Goal: Complete application form: Complete application form

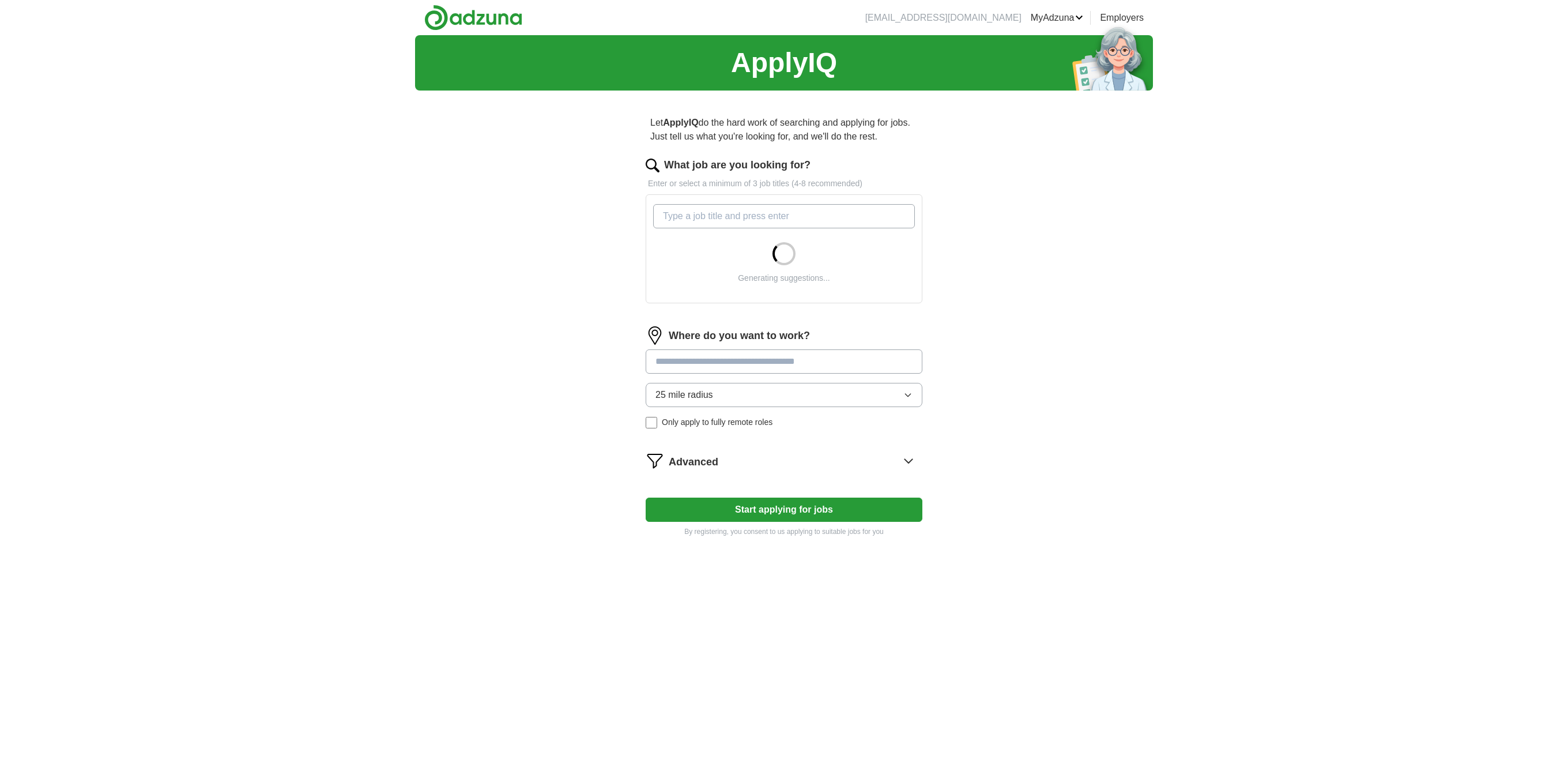
click at [847, 218] on input "What job are you looking for?" at bounding box center [784, 216] width 262 height 25
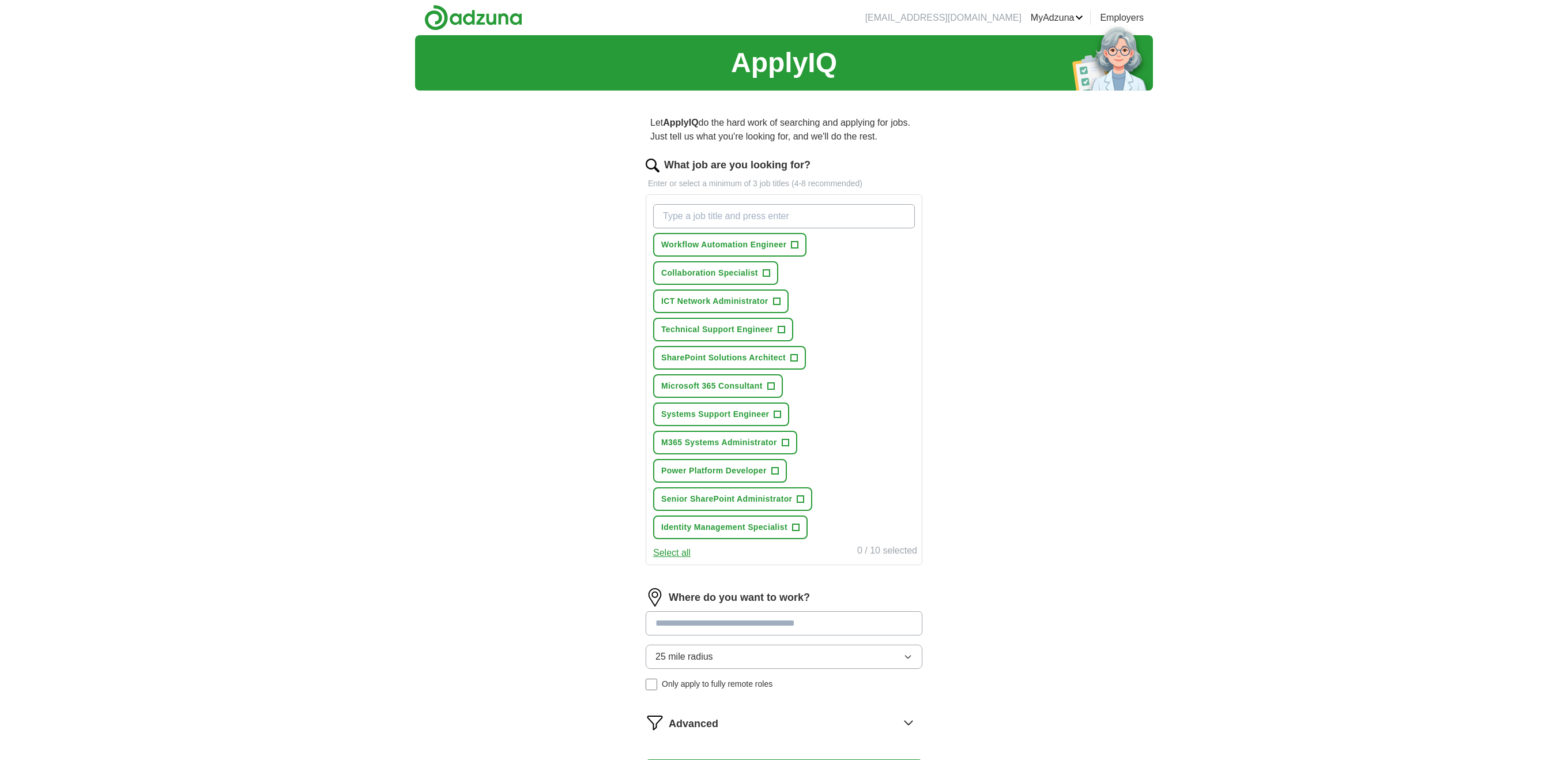
click at [712, 215] on input "What job are you looking for?" at bounding box center [784, 216] width 262 height 25
type input "exchange administrator"
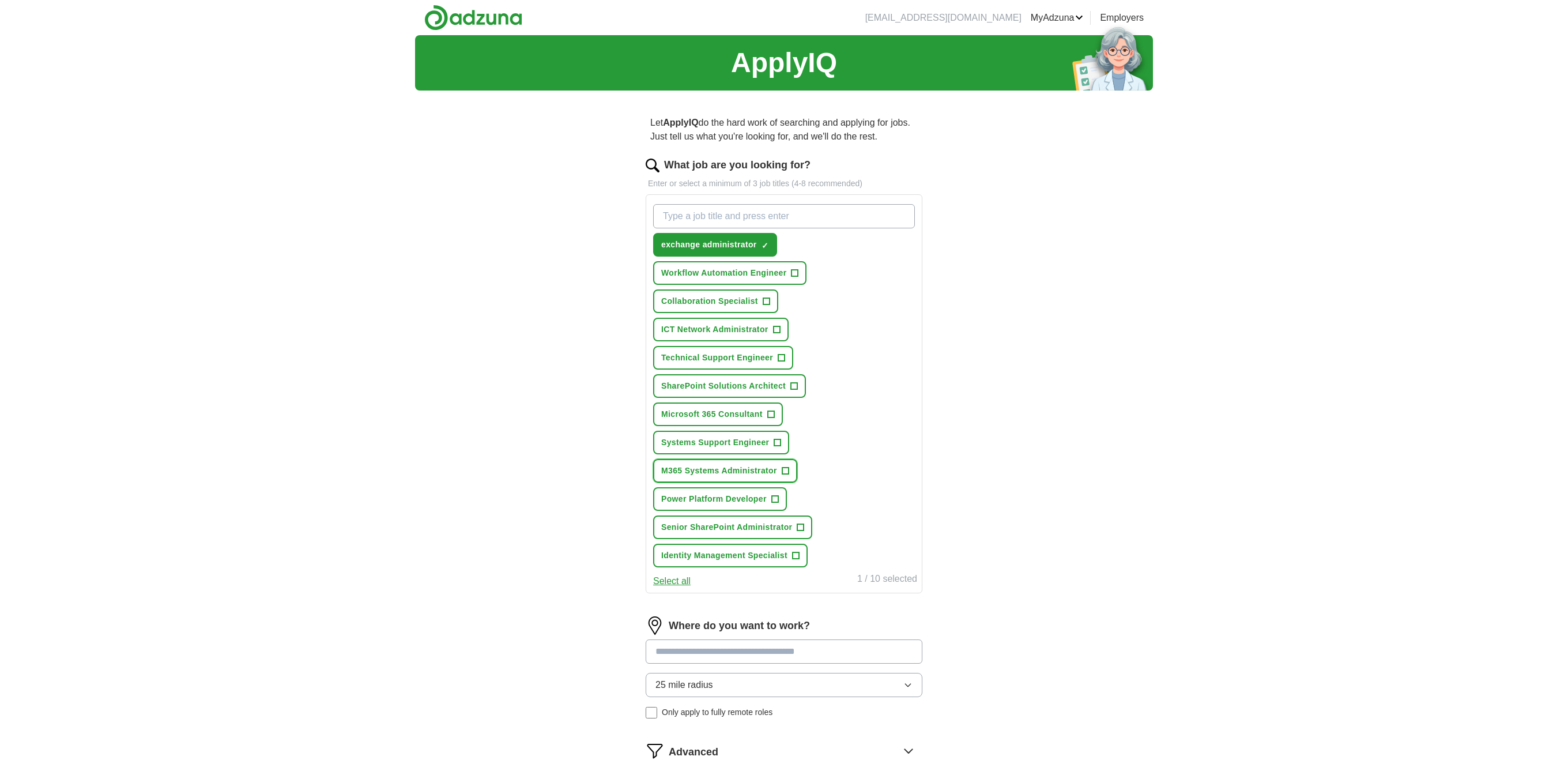
click at [787, 470] on span "+" at bounding box center [785, 471] width 7 height 9
click at [814, 214] on input "What job are you looking for?" at bounding box center [784, 216] width 262 height 25
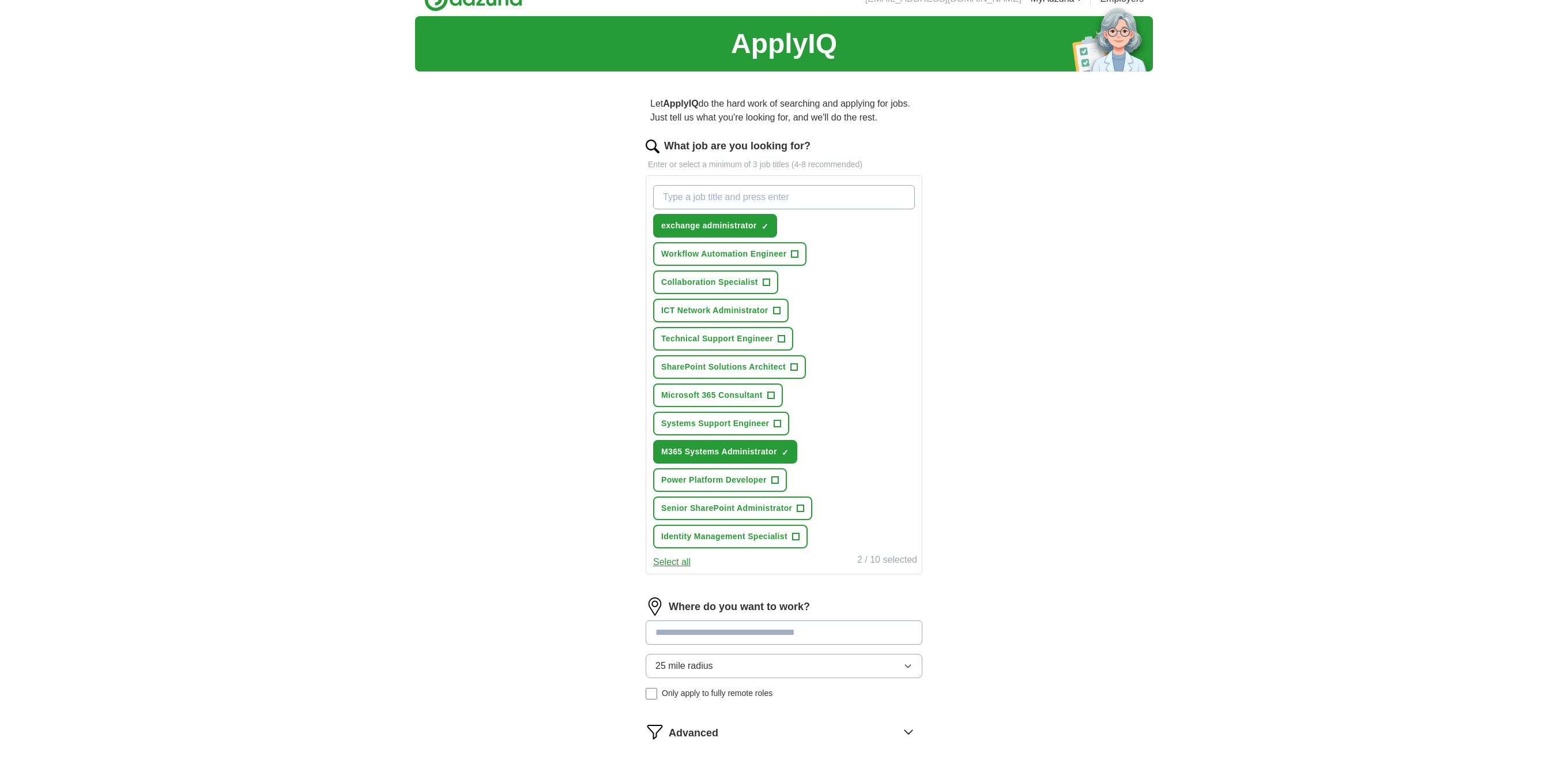
scroll to position [58, 0]
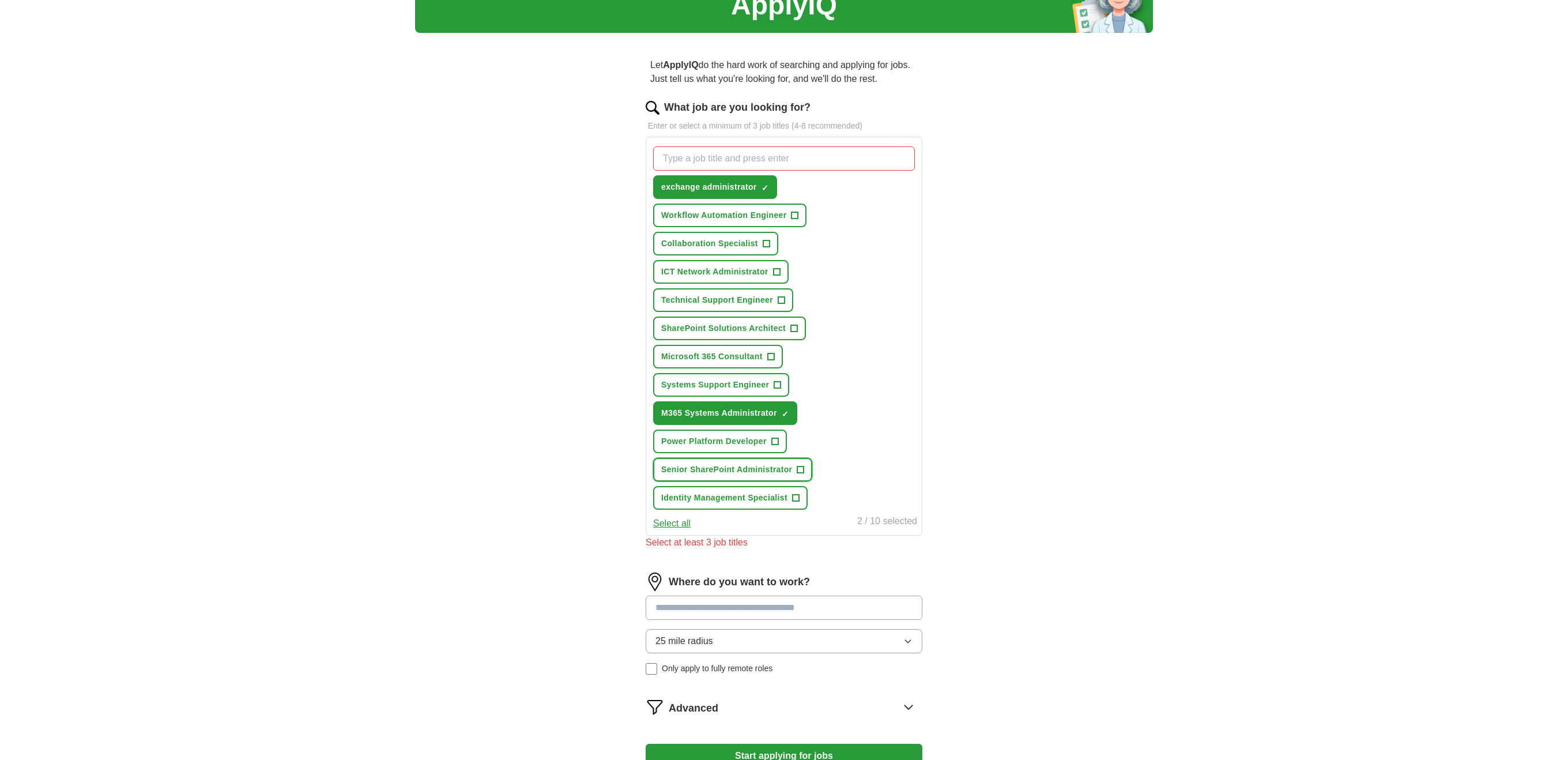
click at [801, 469] on span "+" at bounding box center [801, 470] width 7 height 9
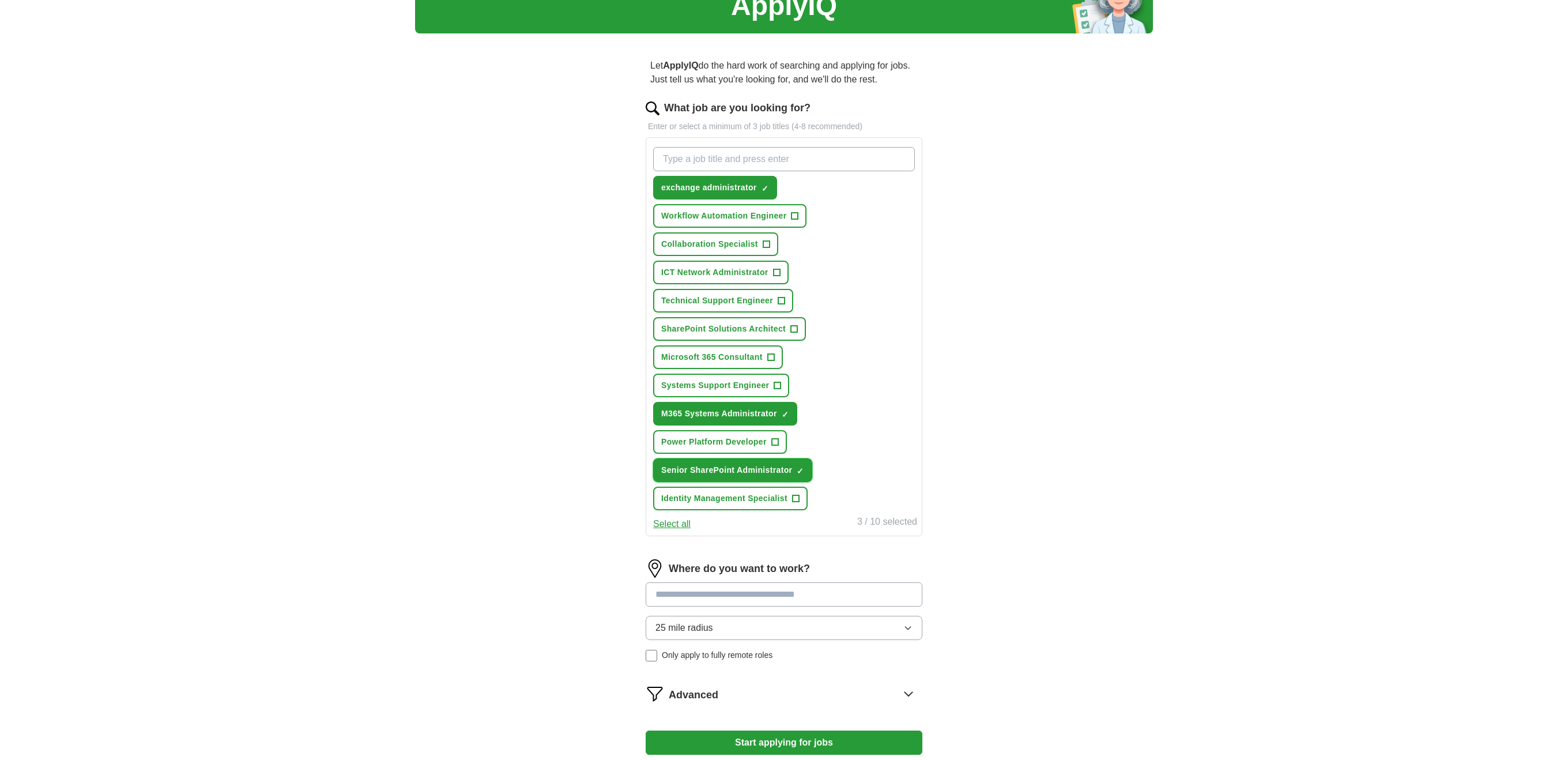
scroll to position [26, 0]
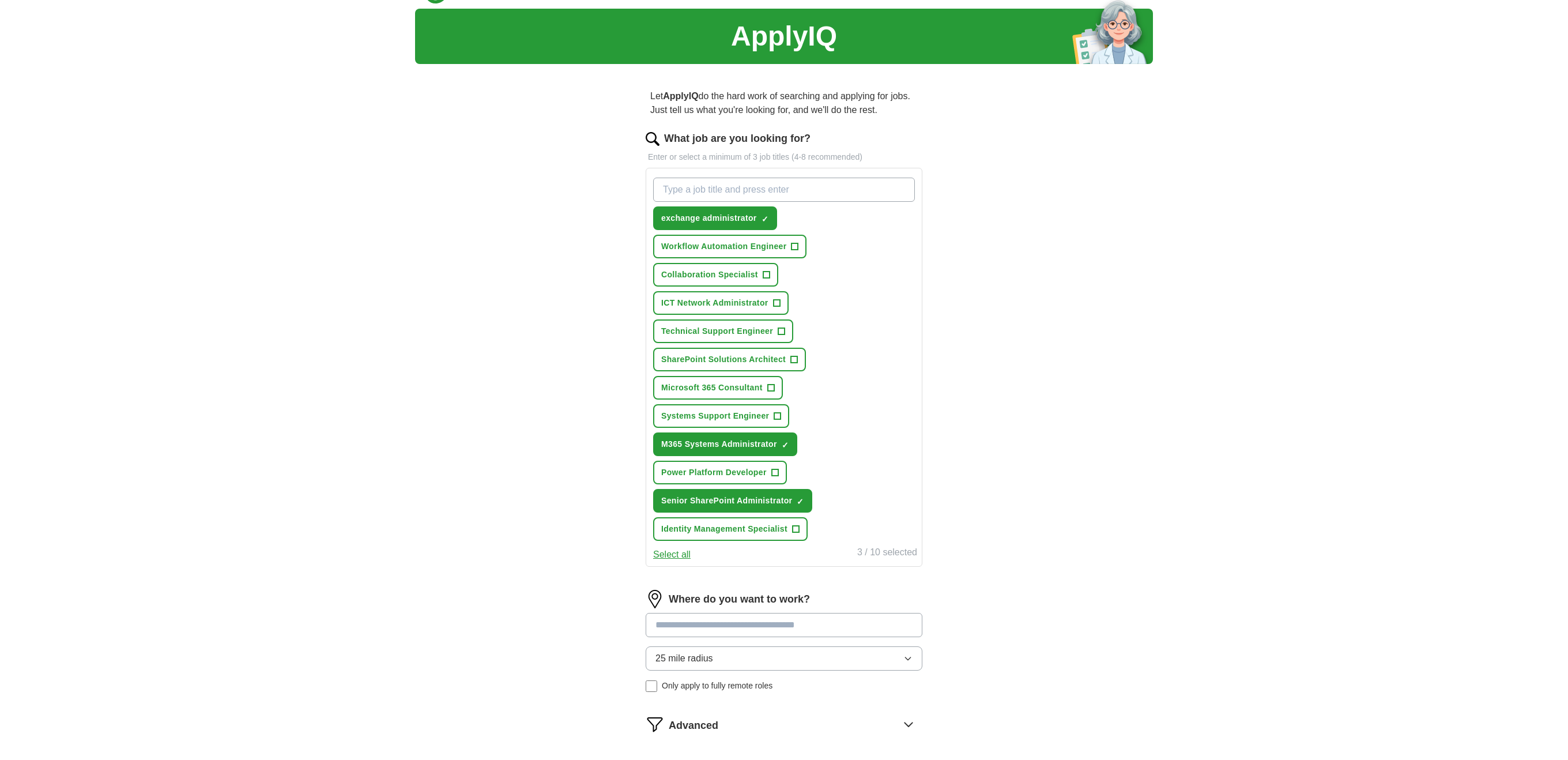
click at [837, 193] on input "What job are you looking for?" at bounding box center [784, 189] width 262 height 25
type input "IT support"
click at [837, 193] on input "What job are you looking for?" at bounding box center [784, 189] width 262 height 25
type input "365"
click at [0, 0] on span "×" at bounding box center [0, 0] width 0 height 0
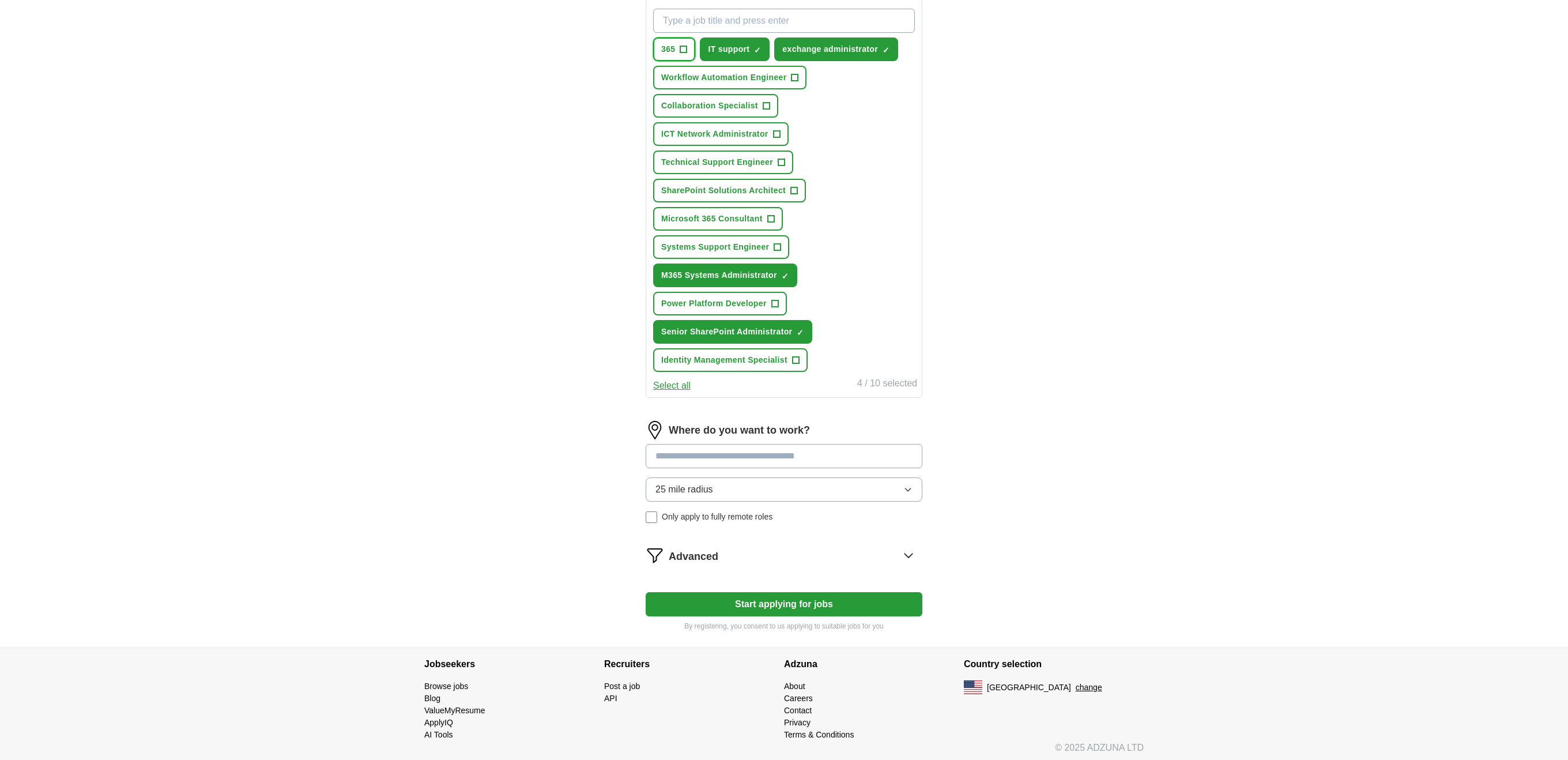
scroll to position [199, 0]
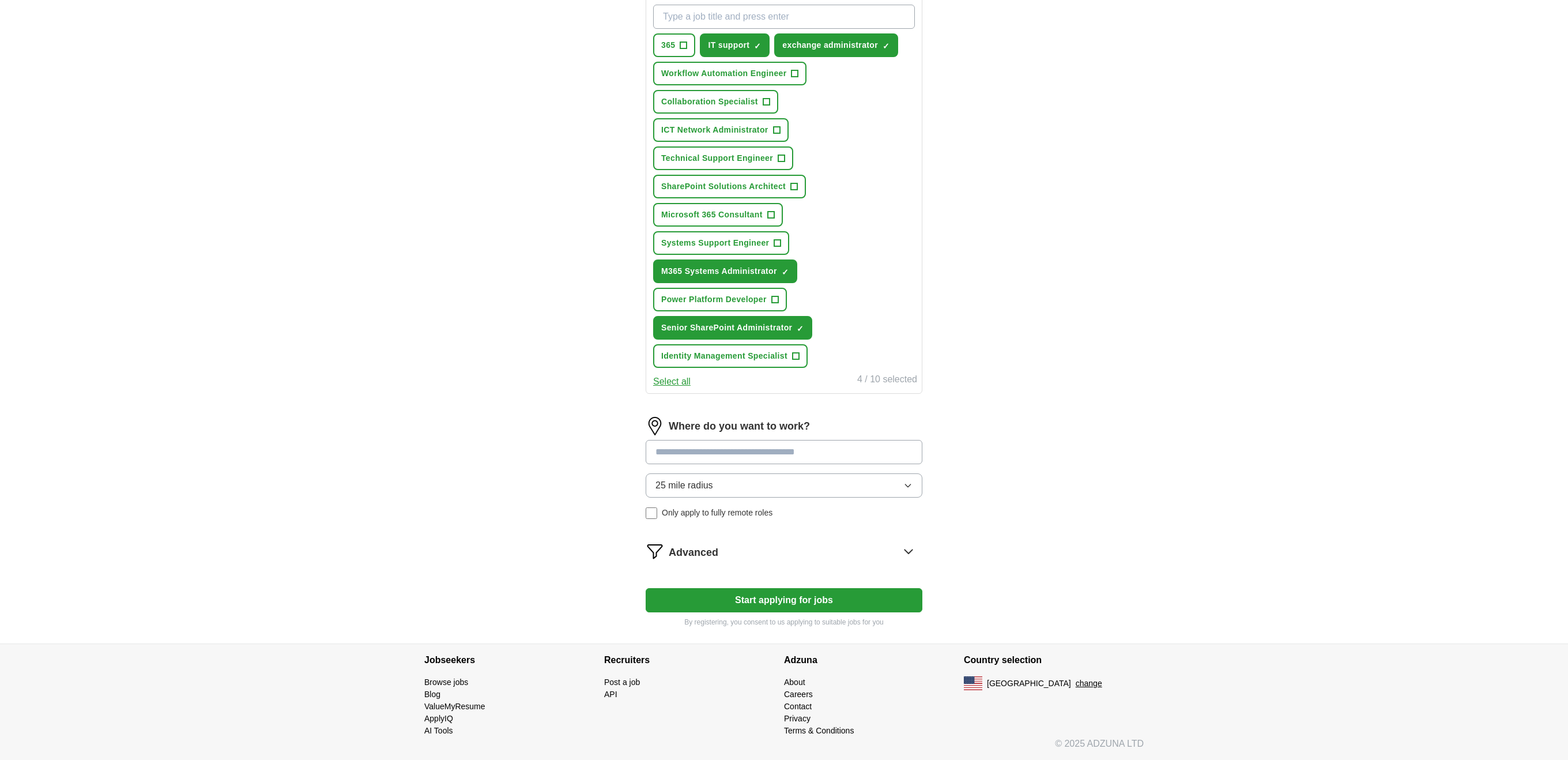
click at [851, 454] on input at bounding box center [784, 452] width 277 height 25
drag, startPoint x: 851, startPoint y: 454, endPoint x: 495, endPoint y: 425, distance: 357.2
click at [495, 425] on div "ApplyIQ Let ApplyIQ do the hard work of searching and applying for jobs. Just t…" at bounding box center [784, 239] width 738 height 808
type input "********"
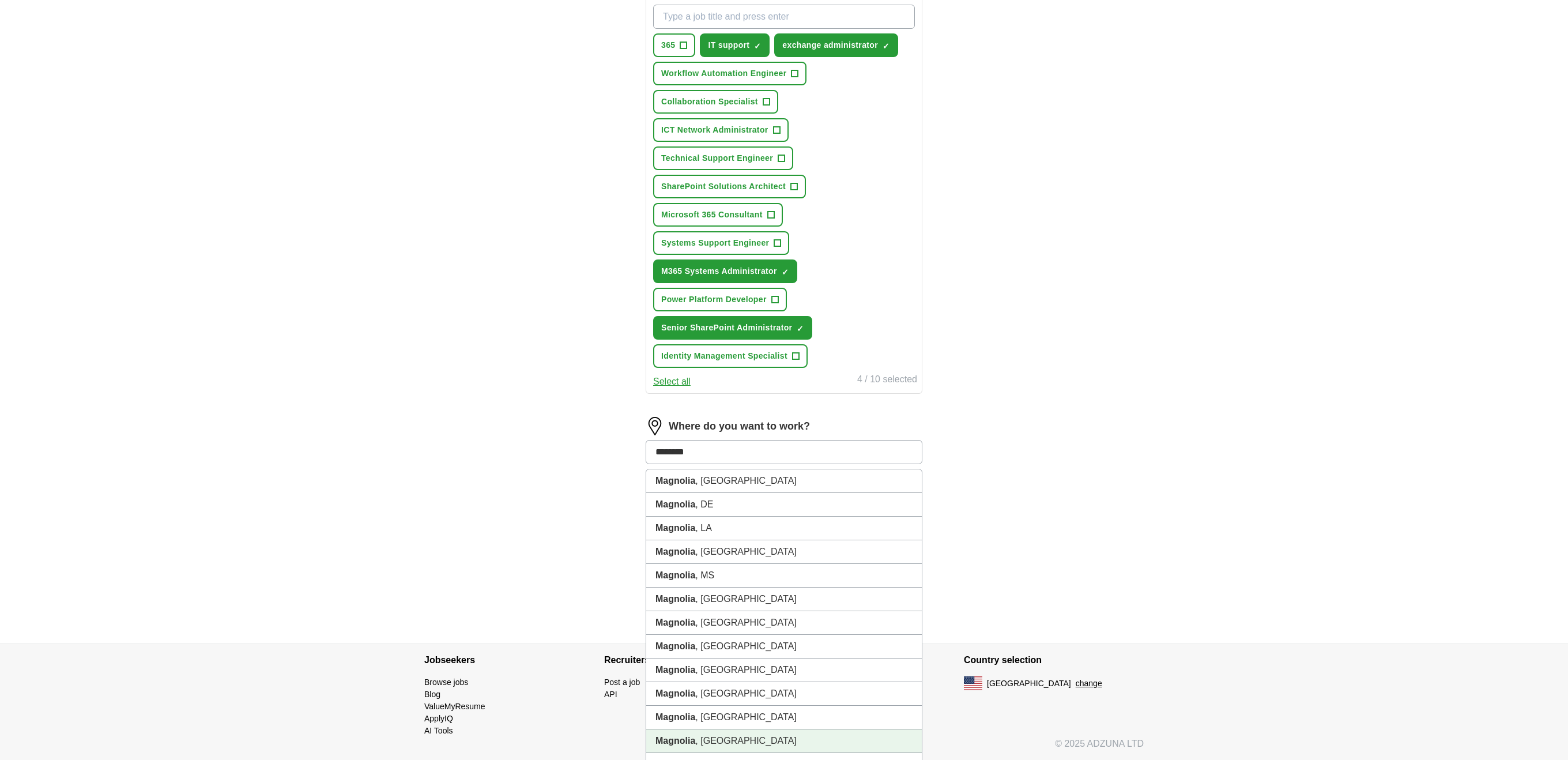
click at [721, 744] on li "[GEOGRAPHIC_DATA] , [GEOGRAPHIC_DATA]" at bounding box center [784, 742] width 276 height 24
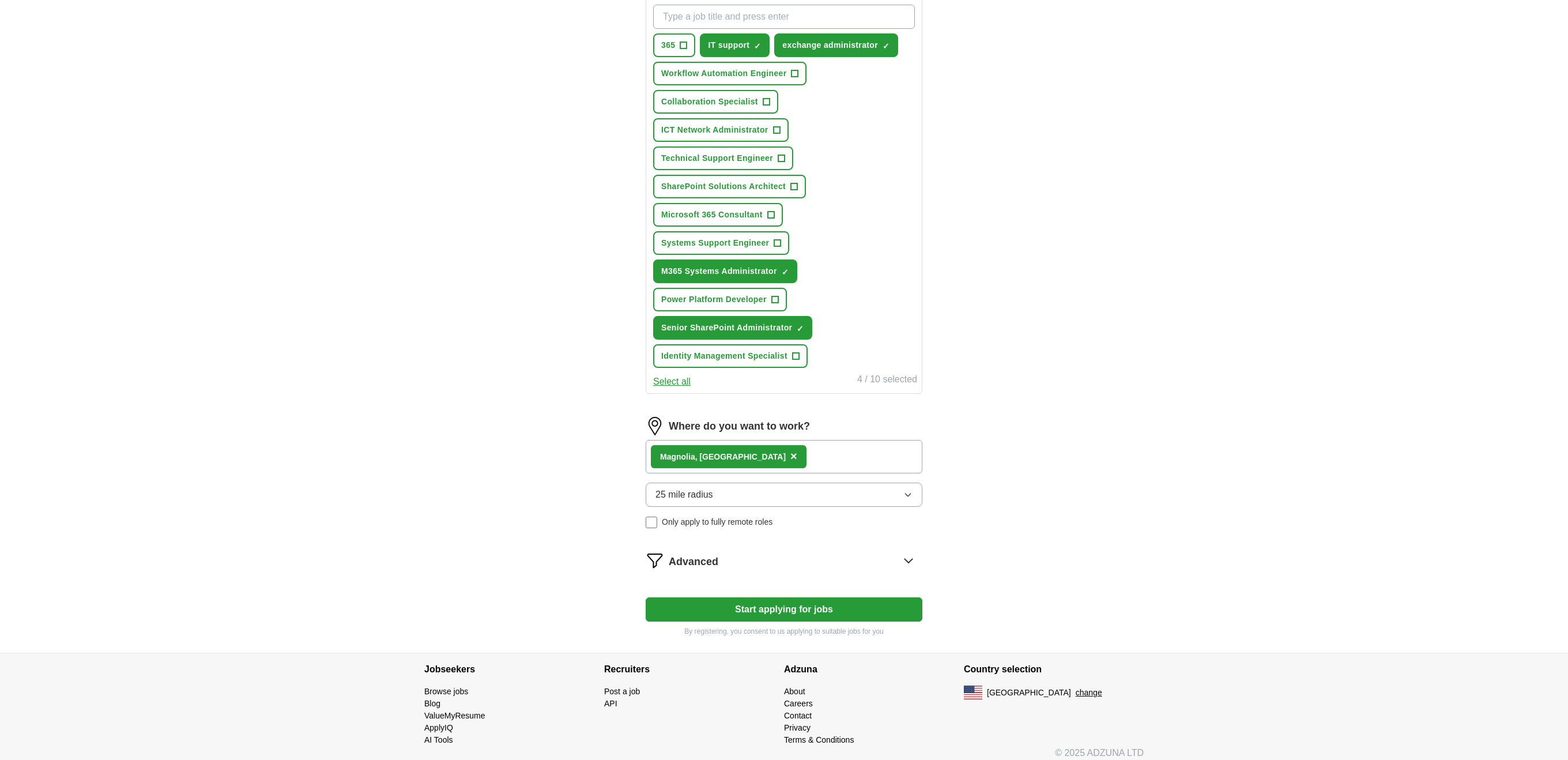
click at [717, 480] on div "Where do you want to work? [GEOGRAPHIC_DATA] , [GEOGRAPHIC_DATA] × 25 mile radi…" at bounding box center [784, 477] width 277 height 121
click at [714, 489] on button "25 mile radius" at bounding box center [784, 494] width 277 height 25
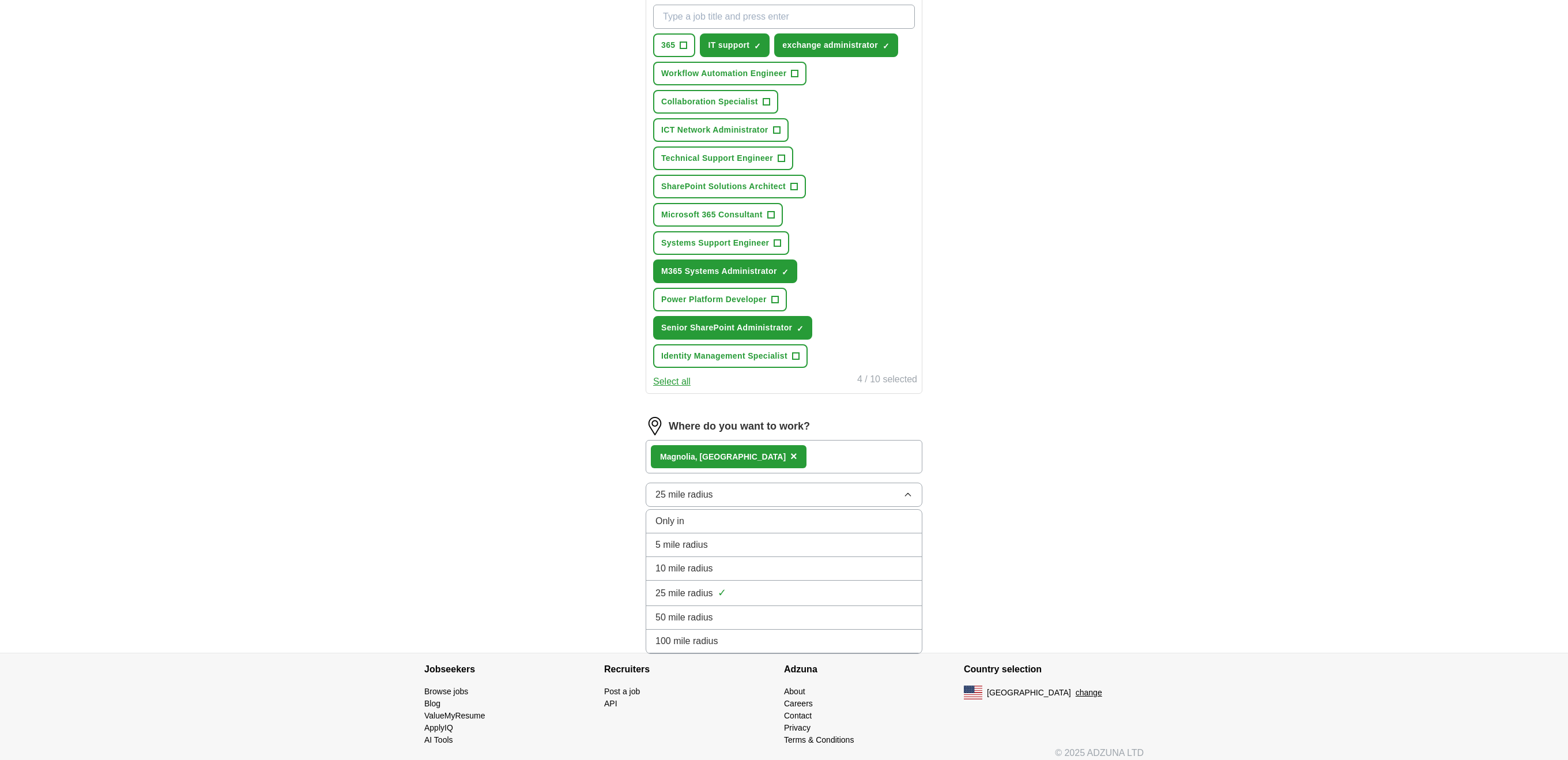
click at [712, 617] on span "50 mile radius" at bounding box center [684, 618] width 58 height 14
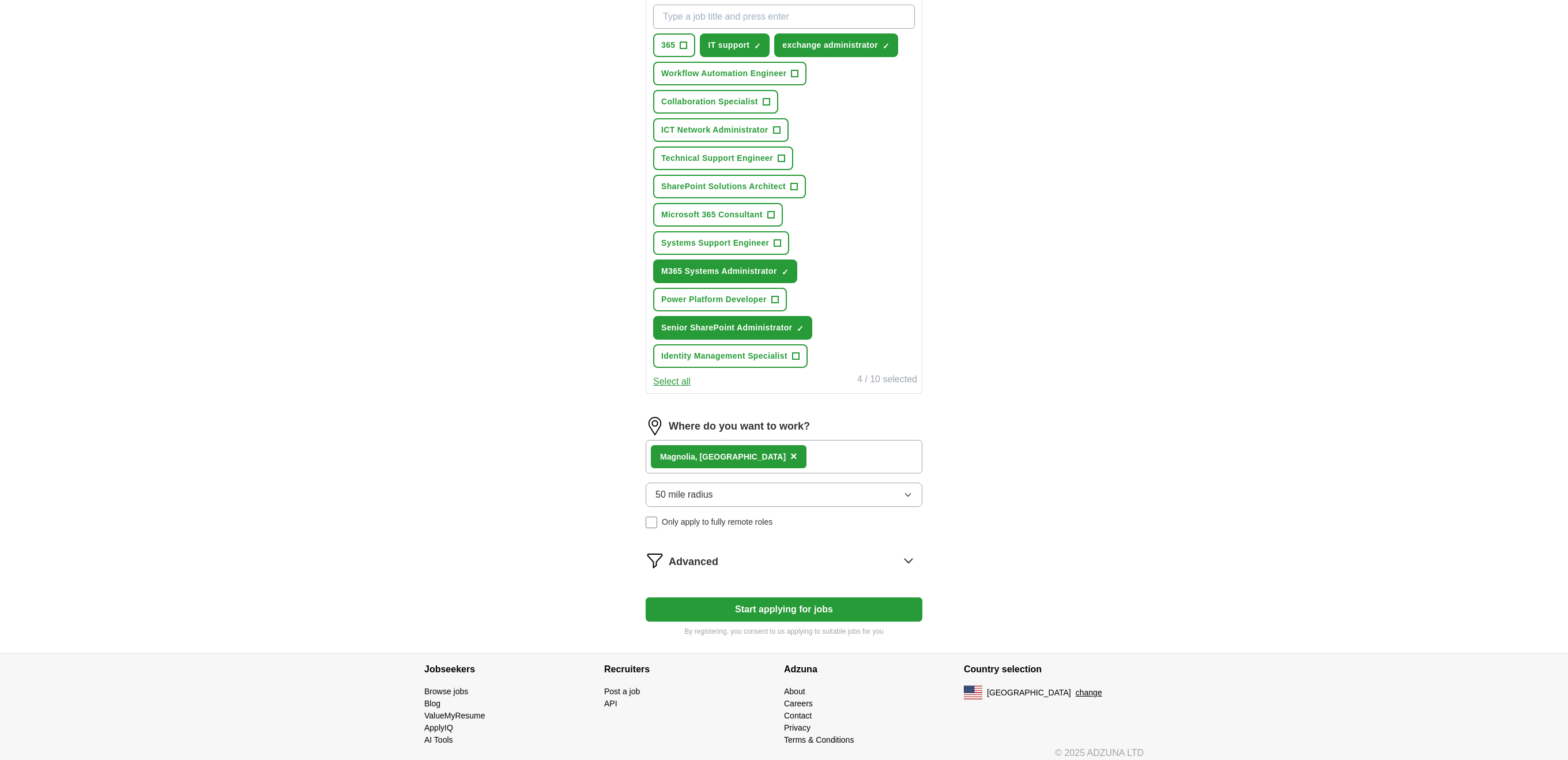
click at [908, 557] on icon at bounding box center [909, 561] width 18 height 18
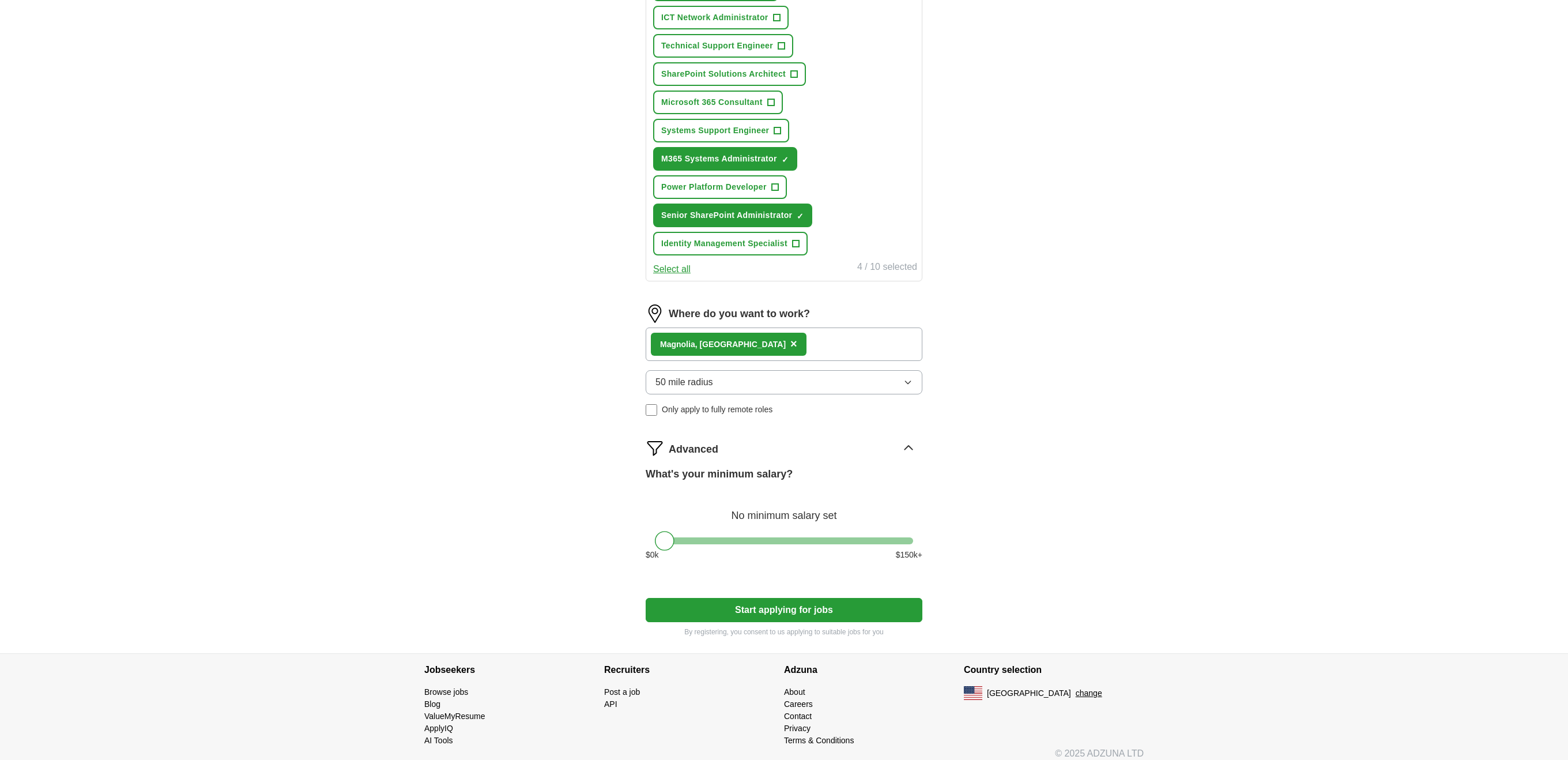
scroll to position [322, 0]
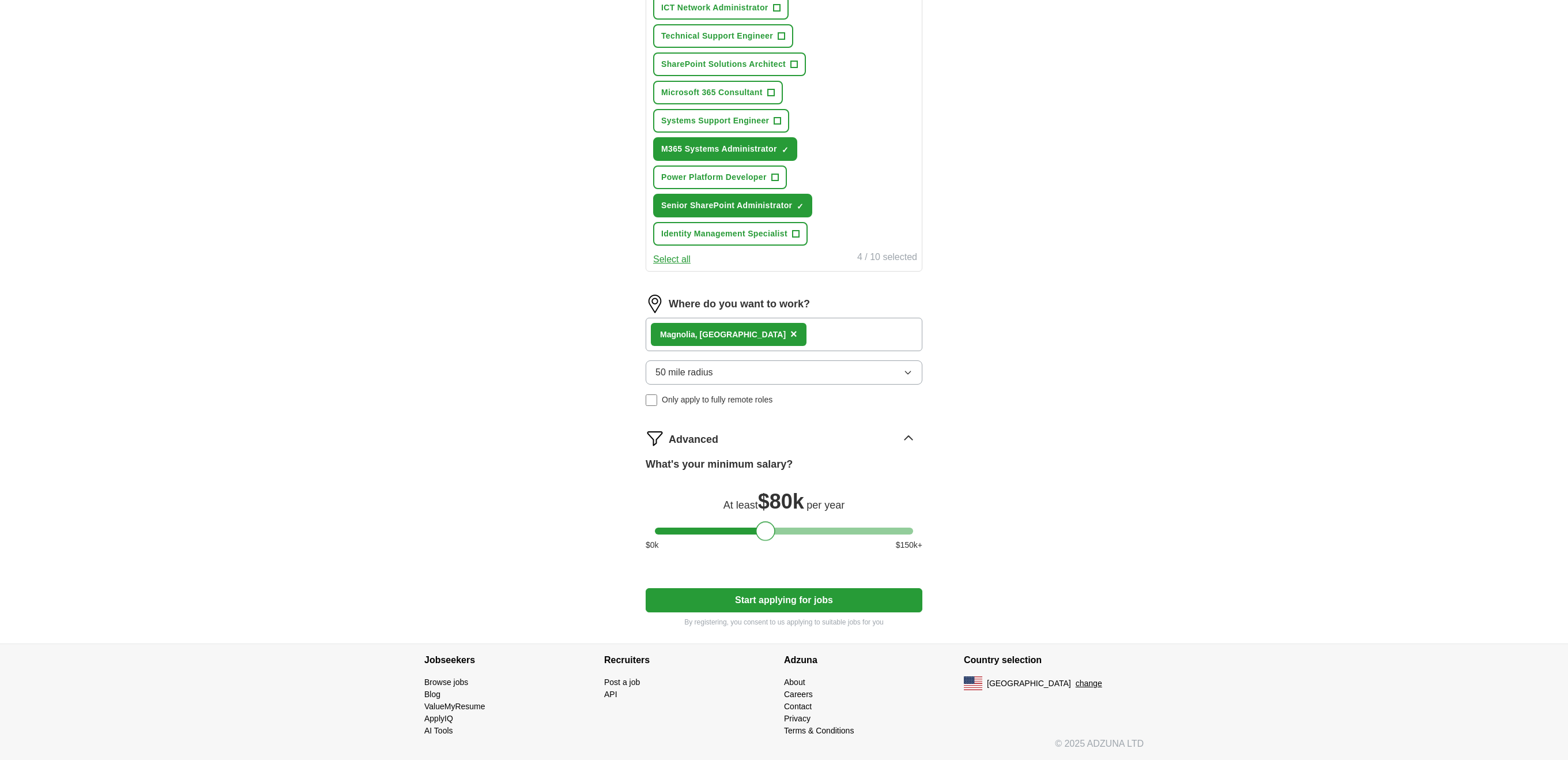
drag, startPoint x: 662, startPoint y: 530, endPoint x: 763, endPoint y: 525, distance: 101.1
click at [763, 525] on div at bounding box center [765, 531] width 19 height 19
click at [832, 605] on button "Start applying for jobs" at bounding box center [784, 600] width 277 height 25
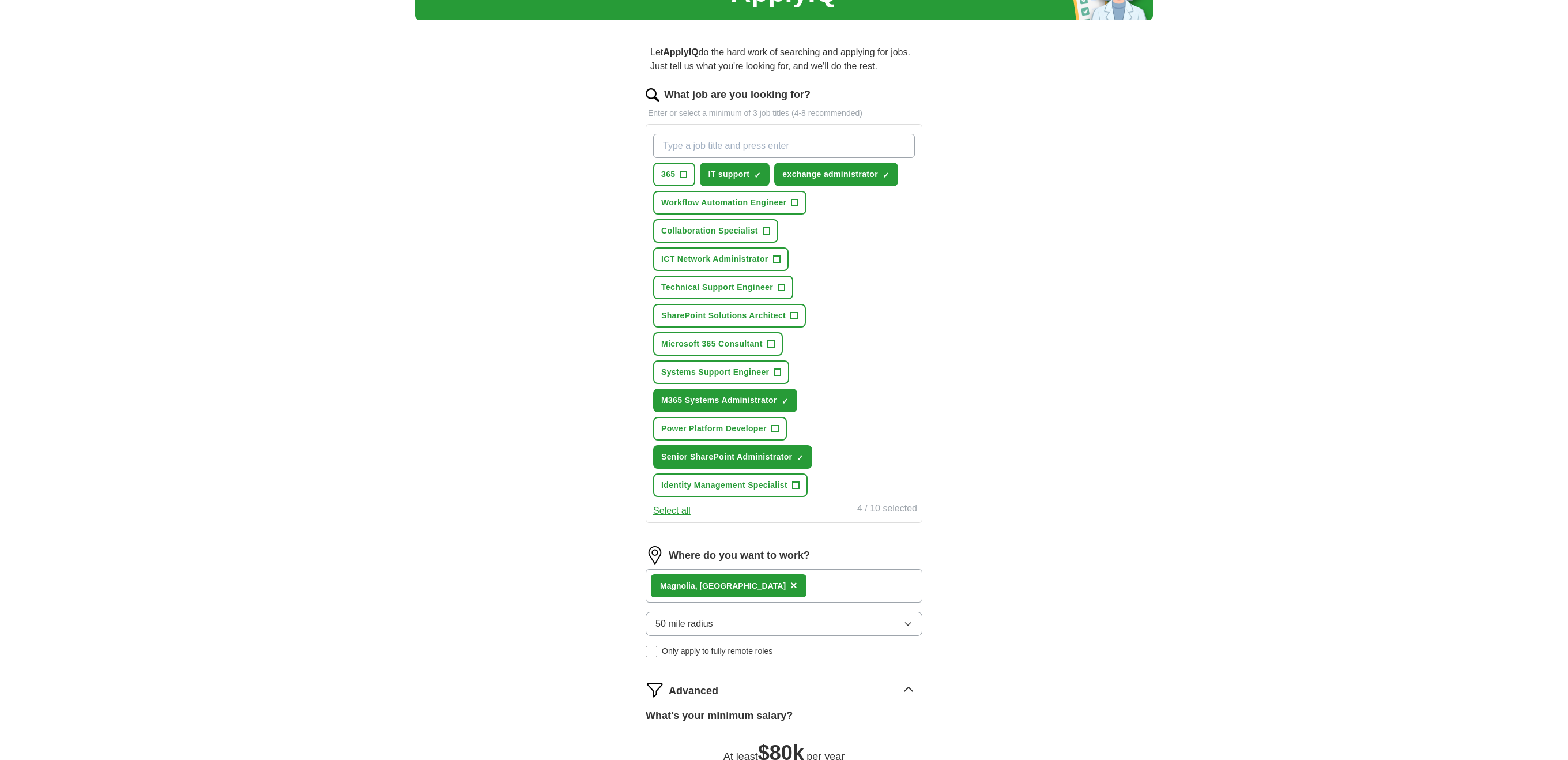
select select "**"
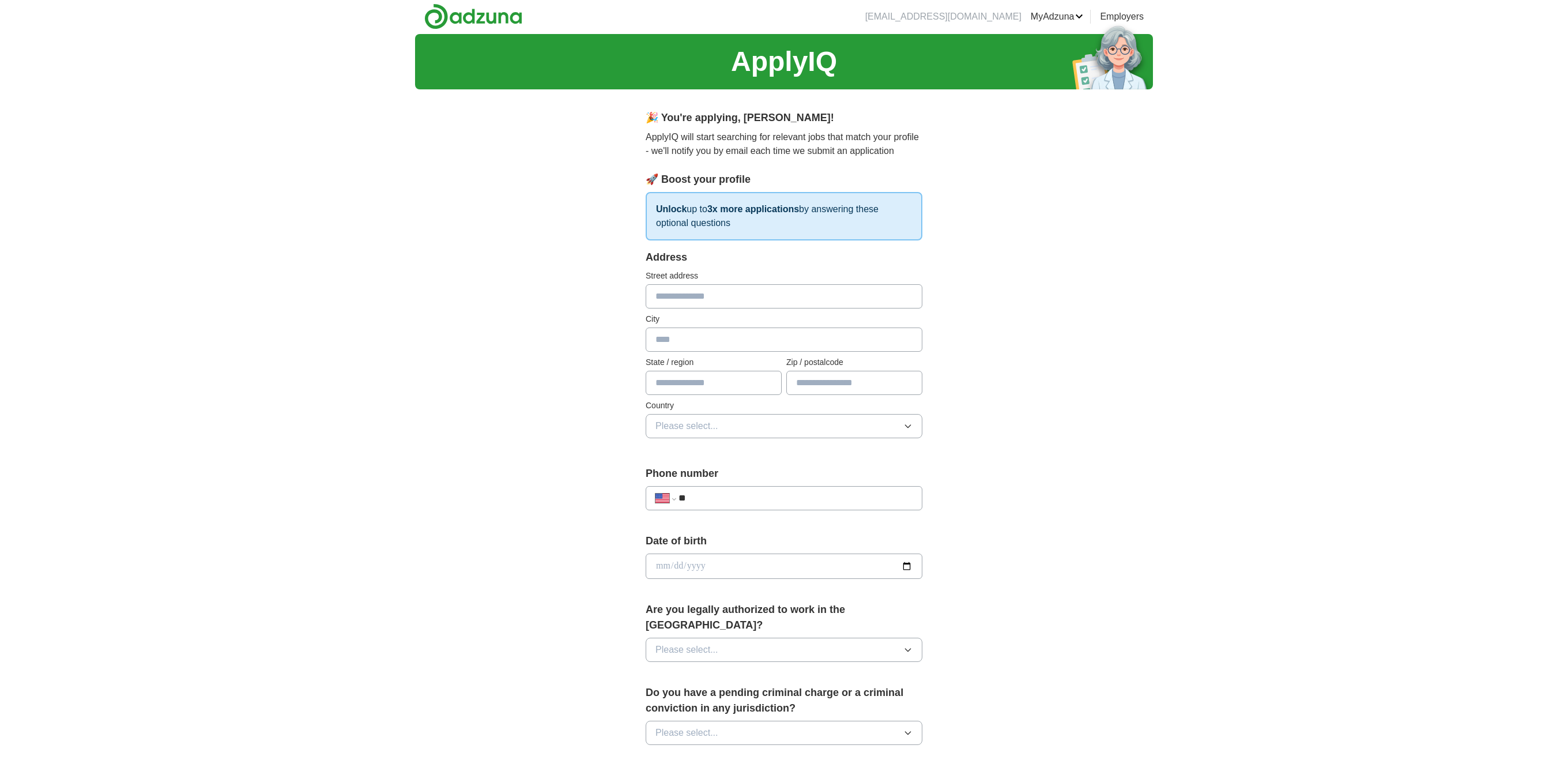
scroll to position [0, 0]
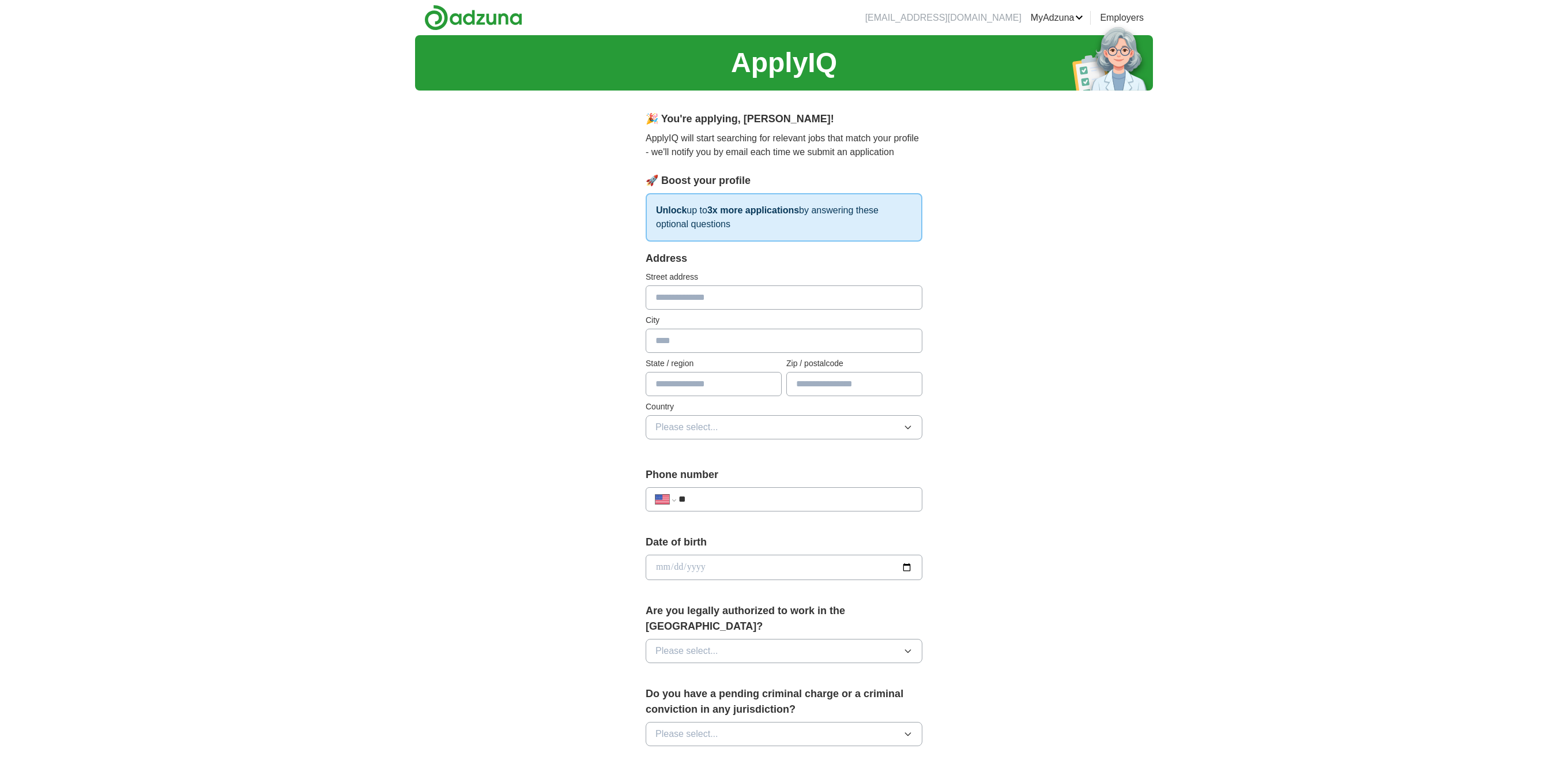
click at [735, 295] on input "text" at bounding box center [784, 297] width 277 height 25
type input "**********"
type input "********"
type input "**"
type input "*****"
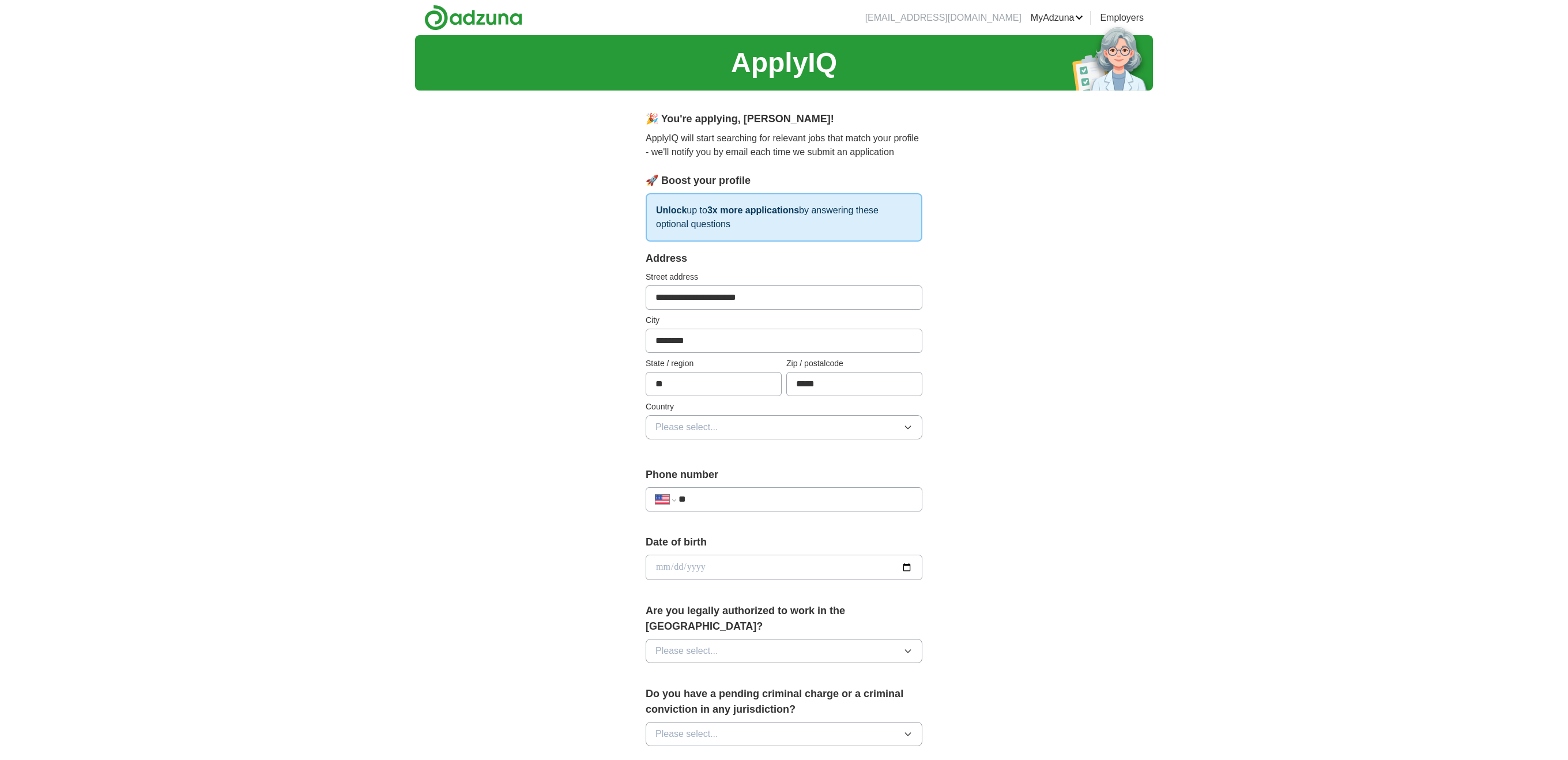
click at [732, 434] on button "Please select..." at bounding box center [784, 428] width 277 height 25
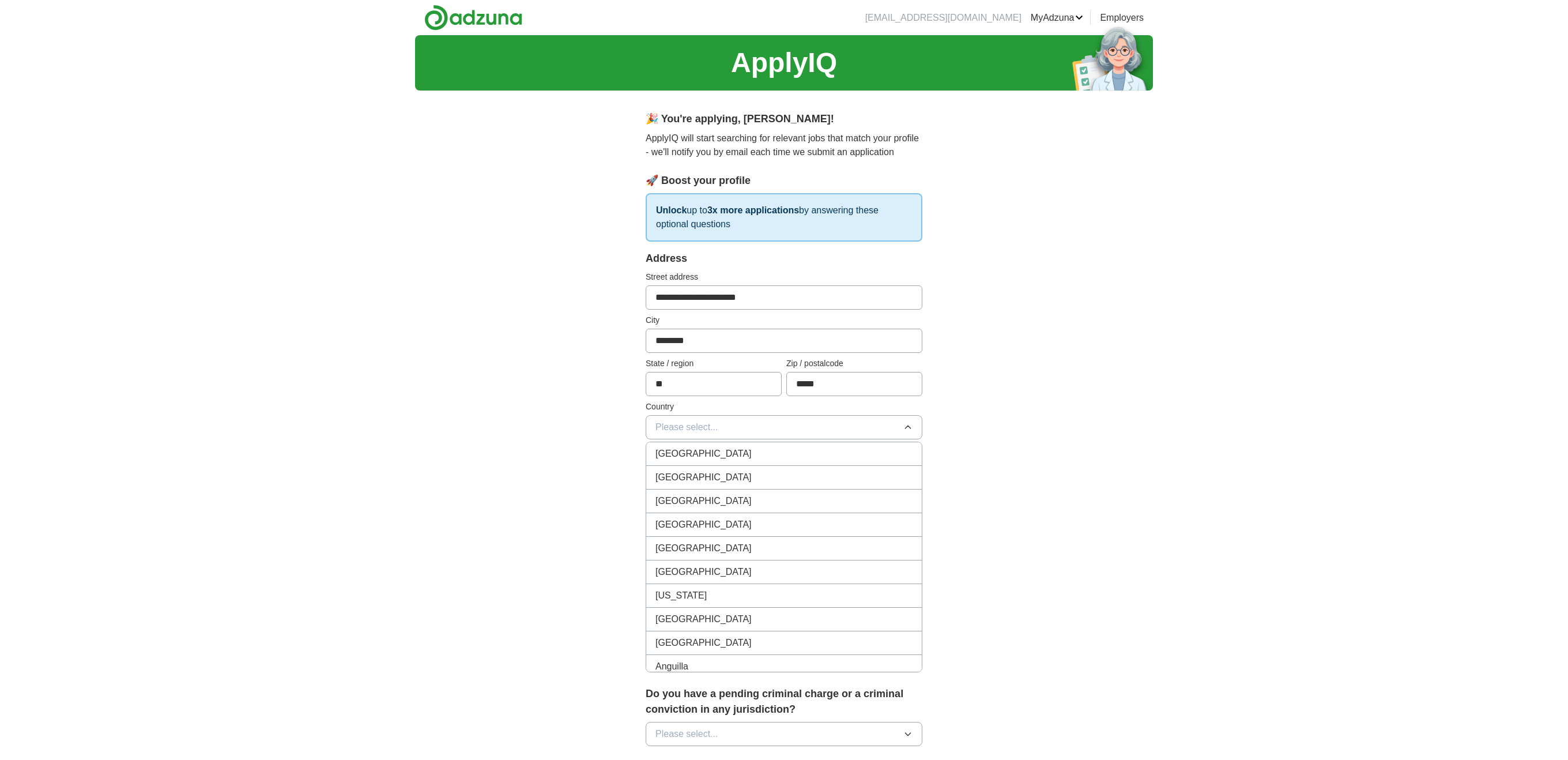
click at [733, 476] on div "[GEOGRAPHIC_DATA]" at bounding box center [784, 477] width 258 height 14
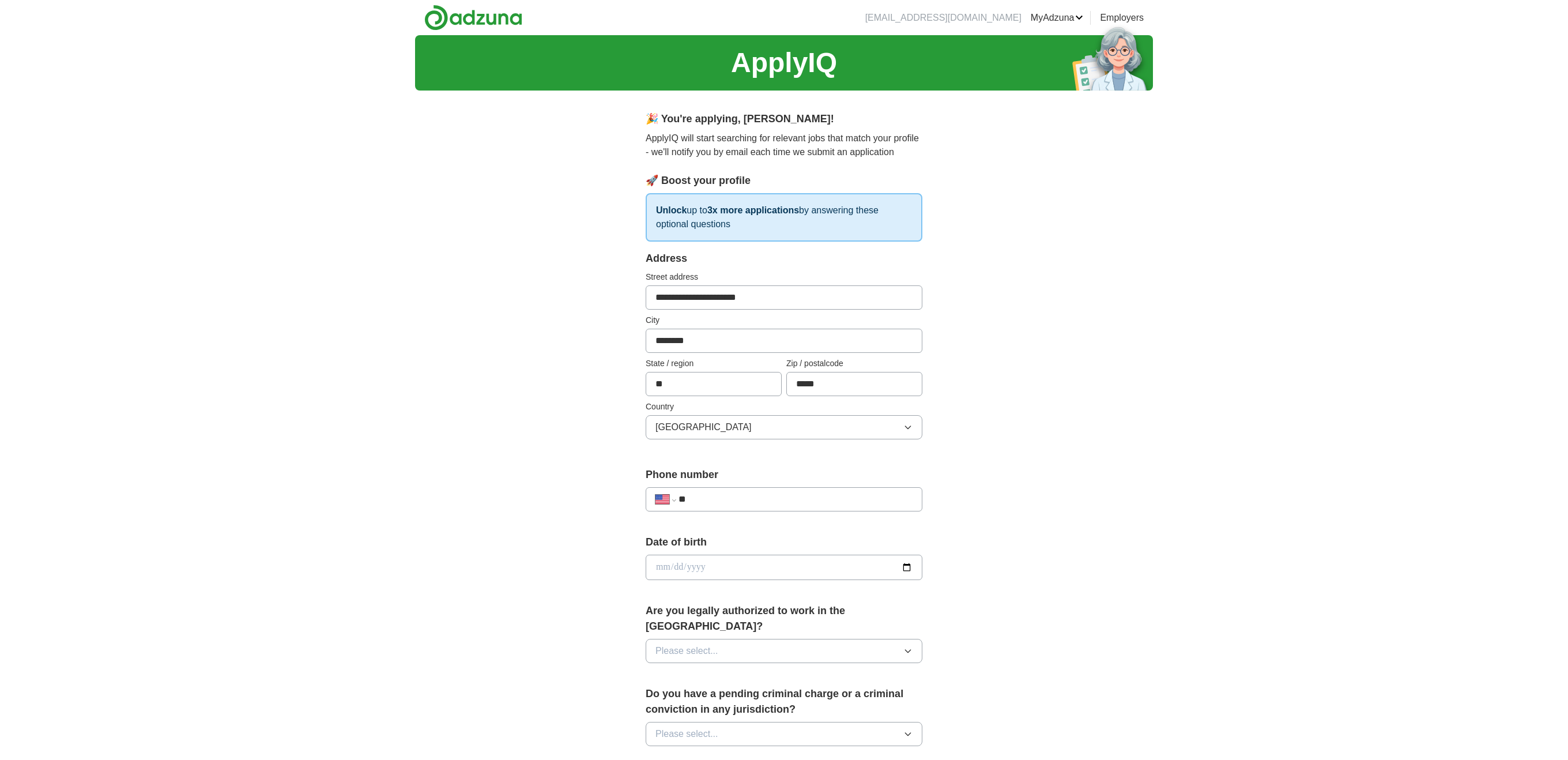
click at [732, 497] on input "**" at bounding box center [795, 499] width 234 height 14
type input "**********"
click at [759, 565] on input "date" at bounding box center [784, 567] width 277 height 26
click at [907, 566] on input "date" at bounding box center [784, 567] width 277 height 26
type input "**********"
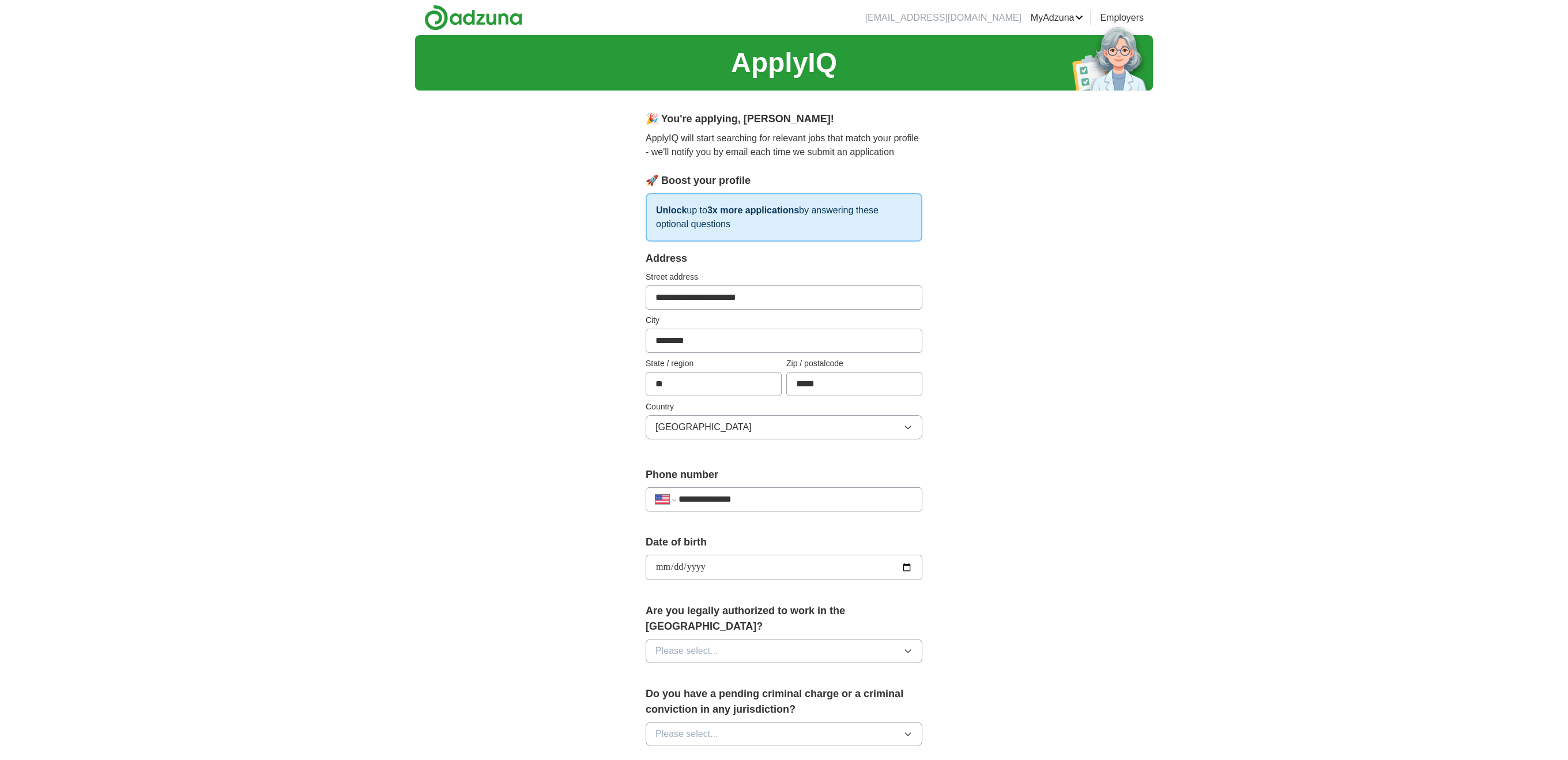
click at [791, 639] on button "Please select..." at bounding box center [784, 650] width 277 height 25
click at [764, 670] on div "Yes" at bounding box center [784, 677] width 258 height 14
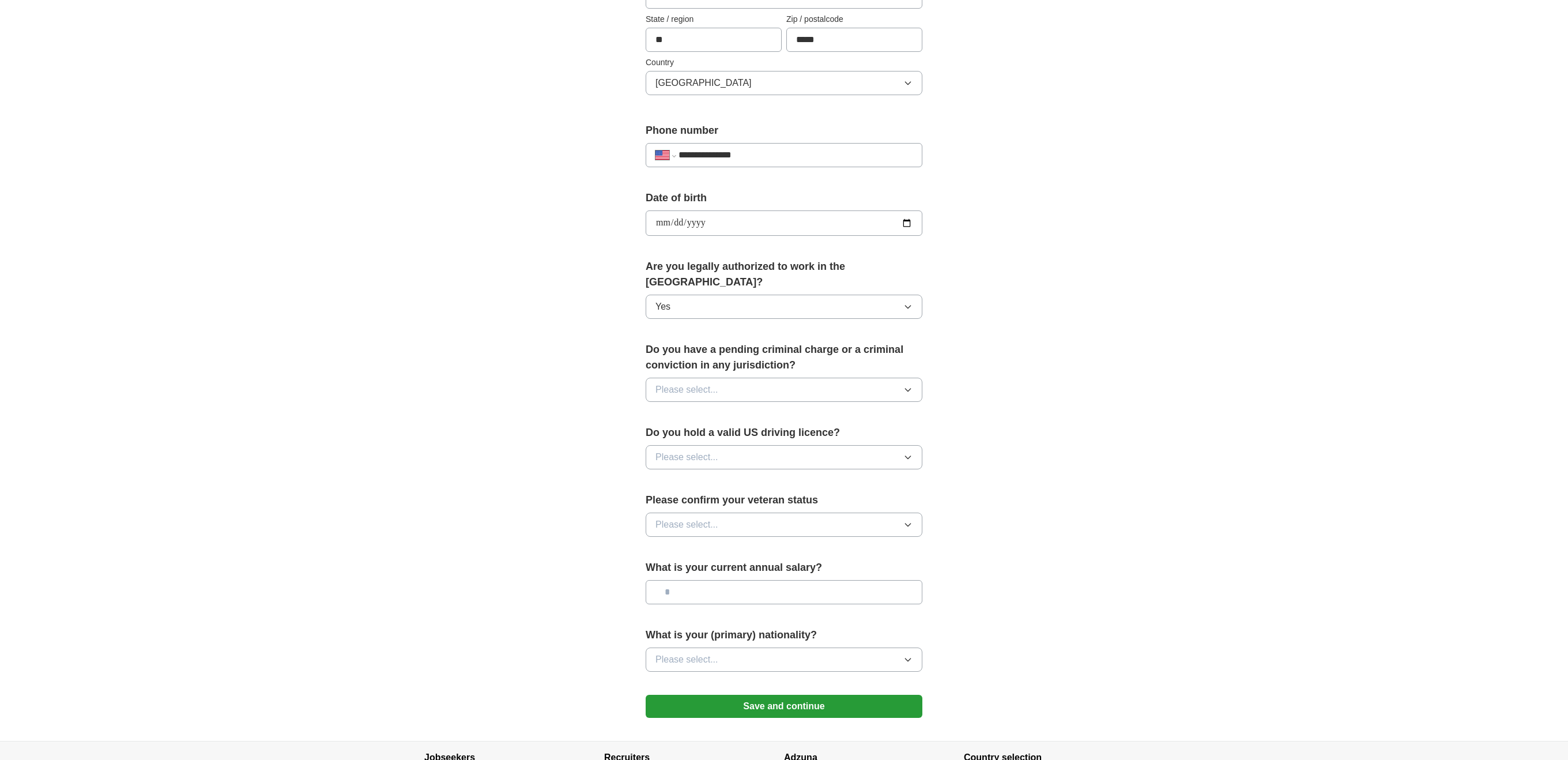
scroll to position [346, 0]
click at [818, 376] on button "Please select..." at bounding box center [784, 388] width 277 height 25
click at [744, 431] on div "No" at bounding box center [784, 438] width 258 height 14
click at [751, 443] on button "Please select..." at bounding box center [784, 455] width 277 height 25
click at [739, 475] on div "Yes" at bounding box center [784, 481] width 258 height 14
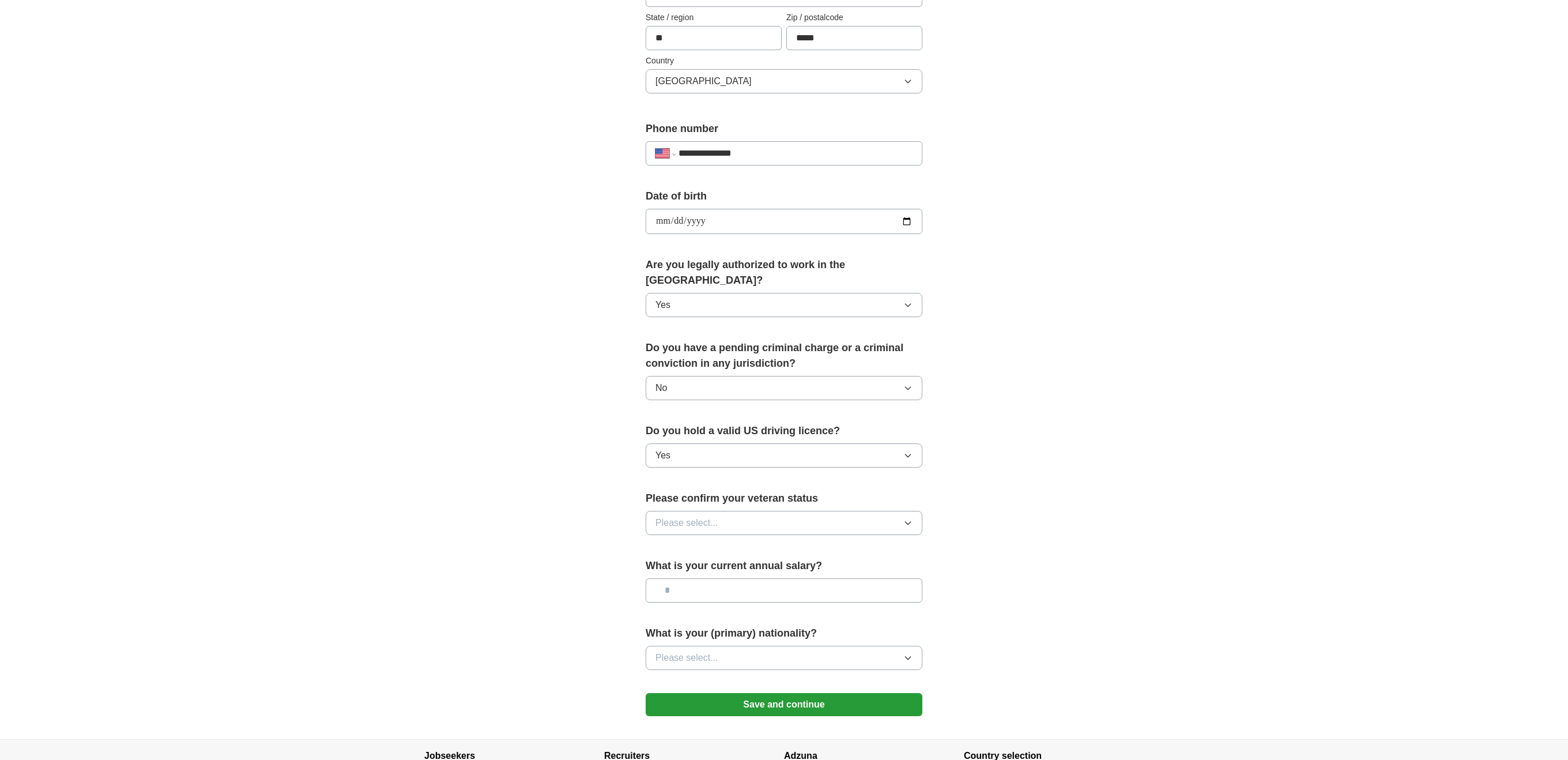
click at [765, 511] on button "Please select..." at bounding box center [784, 522] width 277 height 25
click at [784, 543] on div "Not applicable" at bounding box center [784, 549] width 258 height 14
click at [770, 578] on input "text" at bounding box center [784, 590] width 277 height 25
type input "*******"
click at [769, 646] on button "Please select..." at bounding box center [784, 658] width 277 height 25
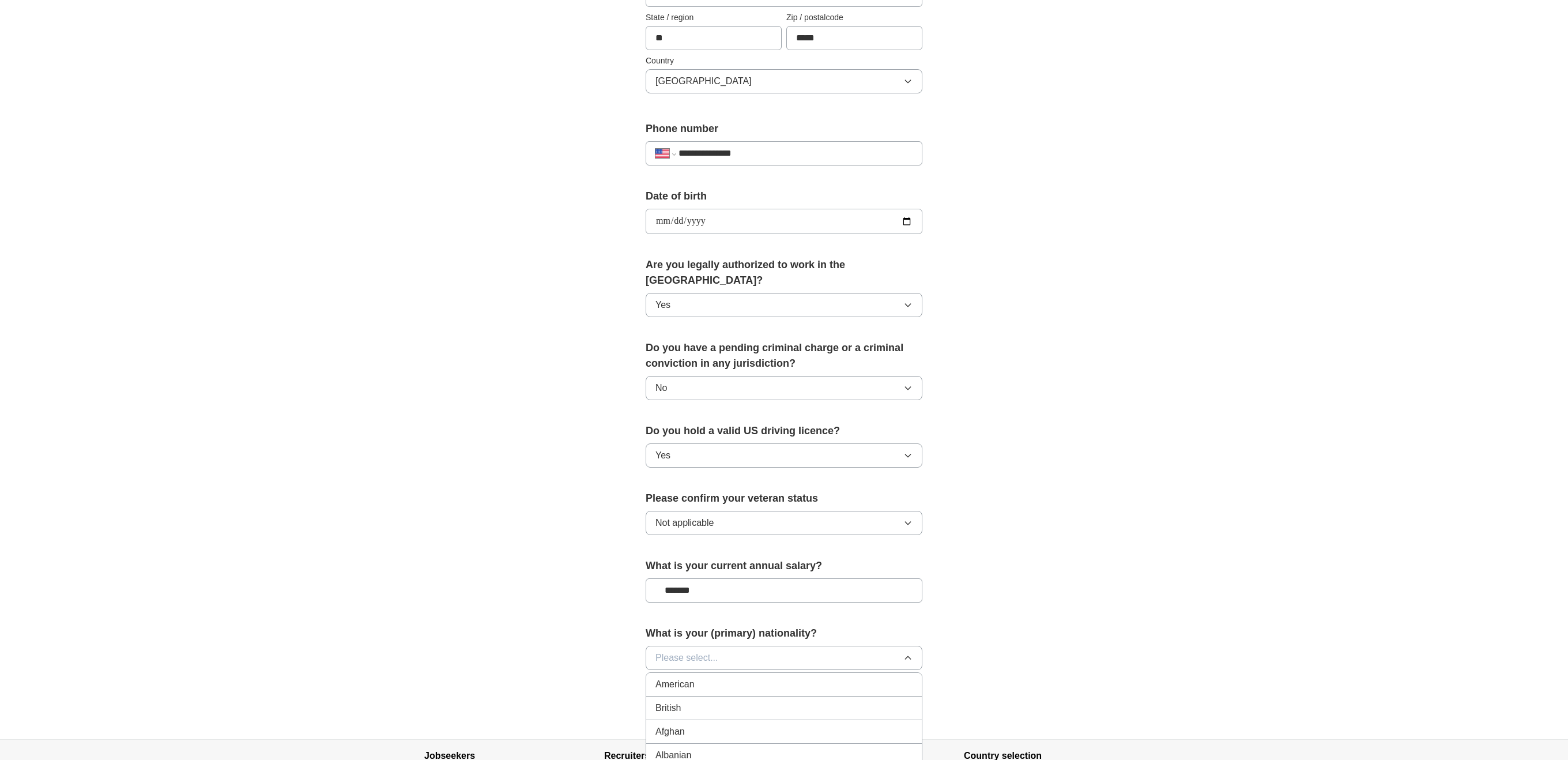
click at [746, 678] on div "American" at bounding box center [784, 684] width 258 height 14
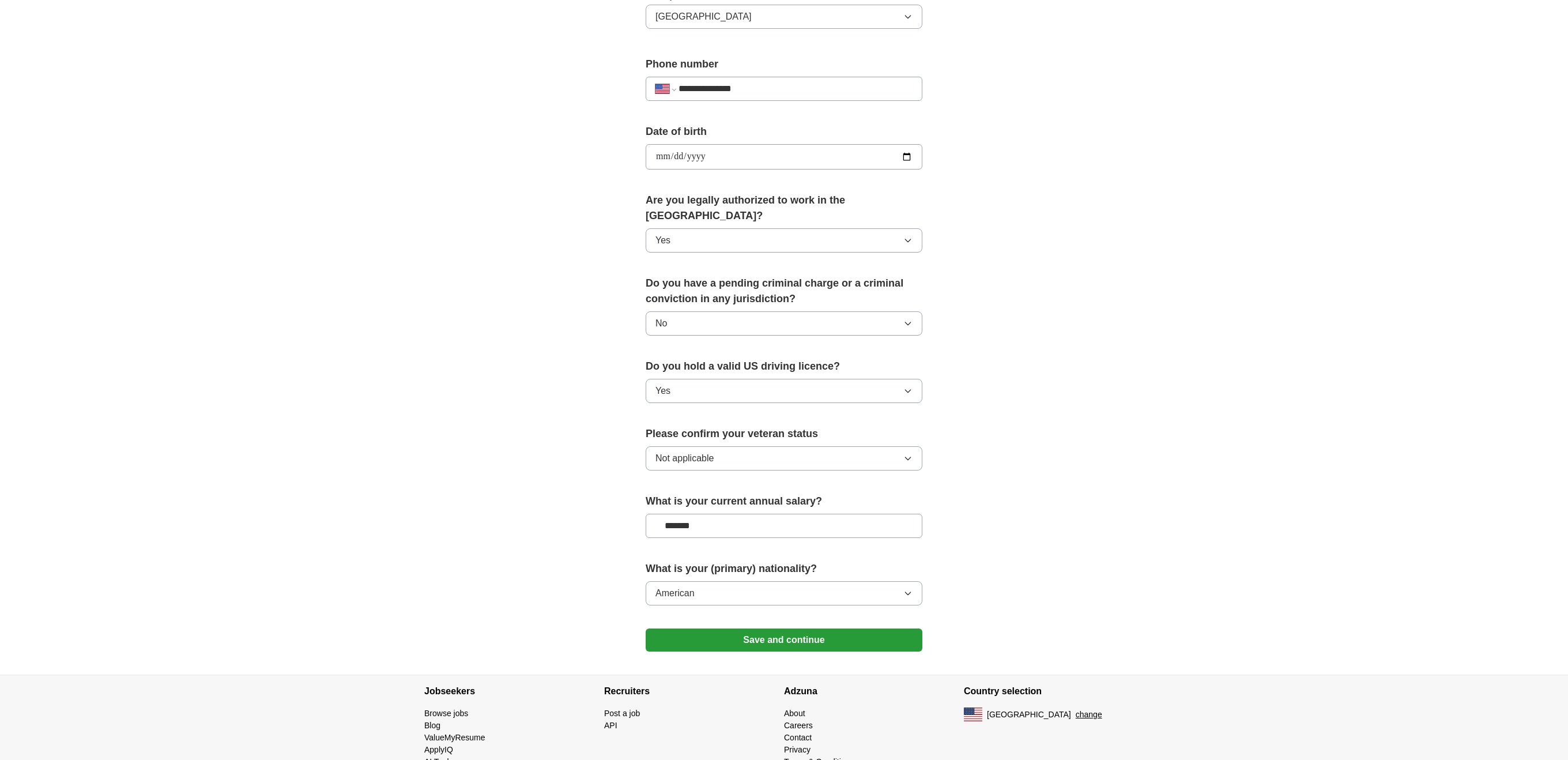
scroll to position [427, 0]
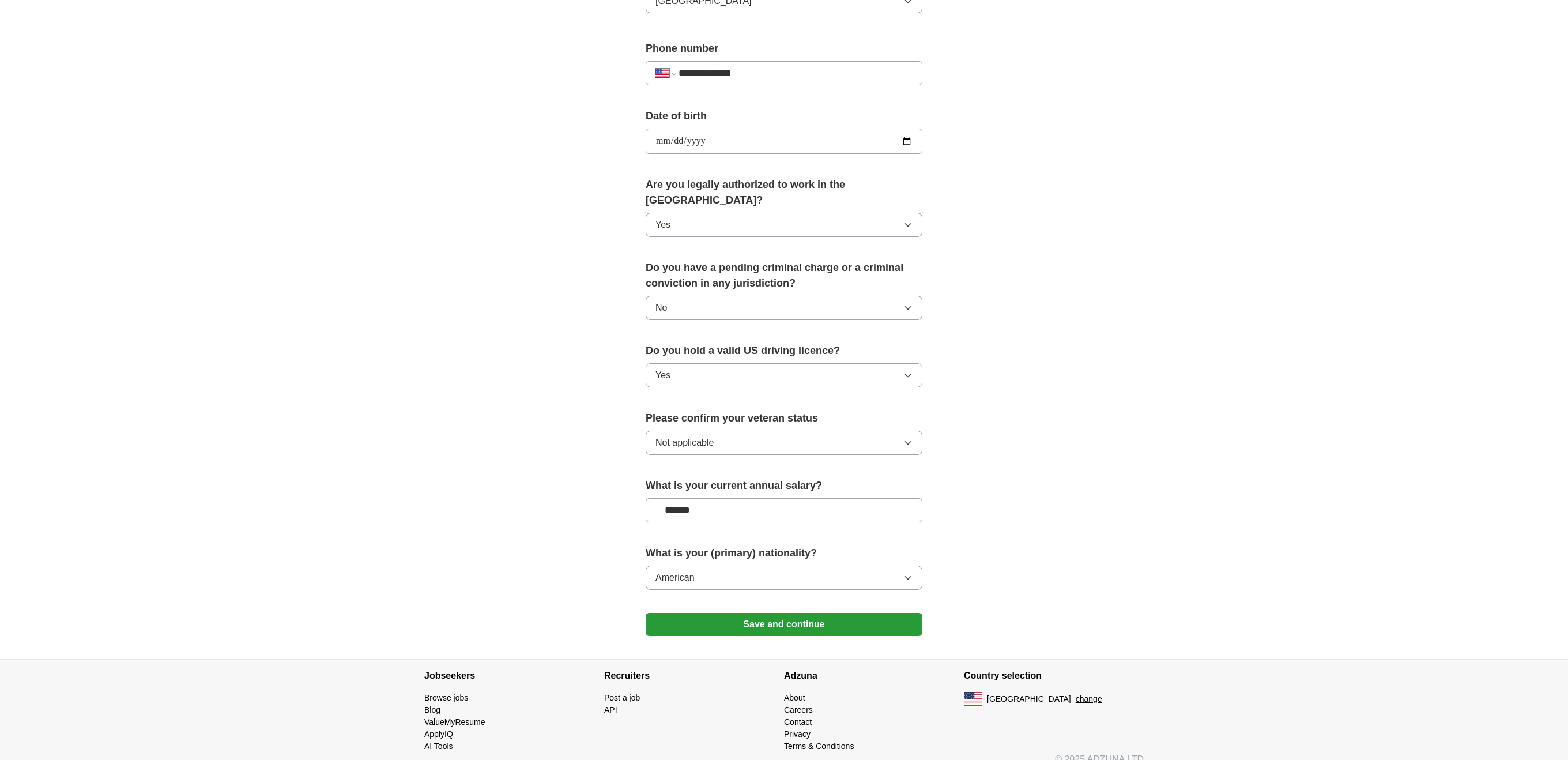
click at [816, 613] on button "Save and continue" at bounding box center [784, 624] width 277 height 23
